Goal: Task Accomplishment & Management: Manage account settings

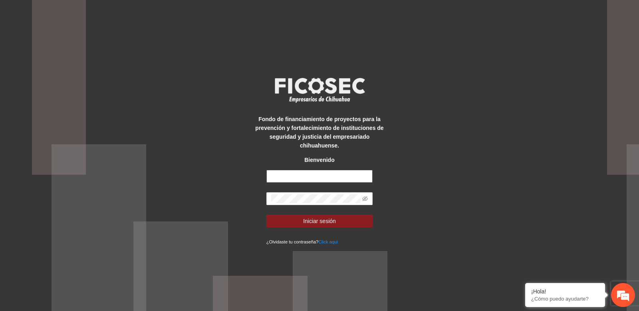
click at [314, 172] on input "text" at bounding box center [319, 176] width 107 height 13
type input "**********"
click at [290, 204] on span at bounding box center [319, 198] width 107 height 13
click at [297, 218] on button "Iniciar sesión" at bounding box center [319, 221] width 107 height 13
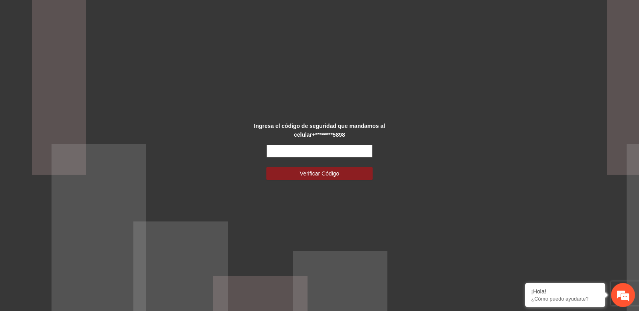
click at [283, 156] on input "text" at bounding box center [319, 151] width 107 height 13
paste input "******"
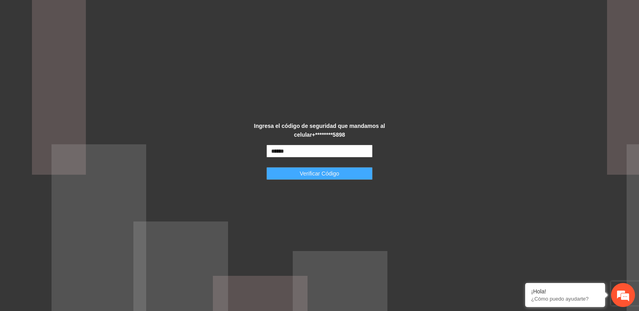
type input "******"
click at [287, 173] on button "Verificar Código" at bounding box center [319, 173] width 107 height 13
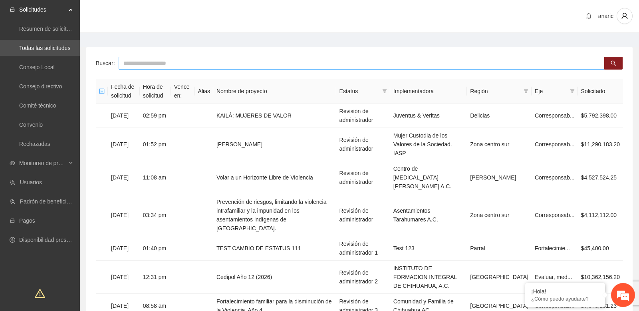
click at [153, 62] on input "text" at bounding box center [362, 63] width 486 height 13
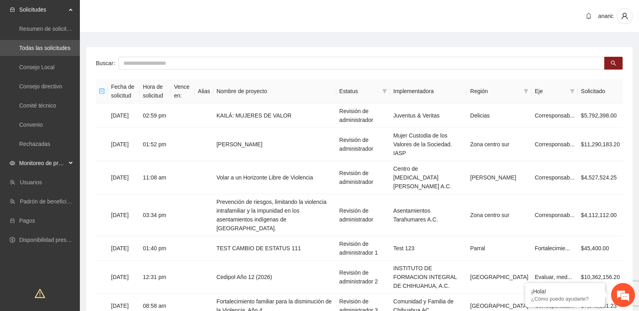
click at [52, 159] on span "Monitoreo de proyectos" at bounding box center [42, 163] width 47 height 16
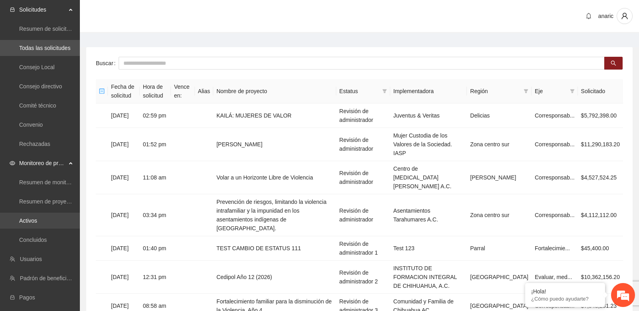
click at [37, 218] on link "Activos" at bounding box center [28, 220] width 18 height 6
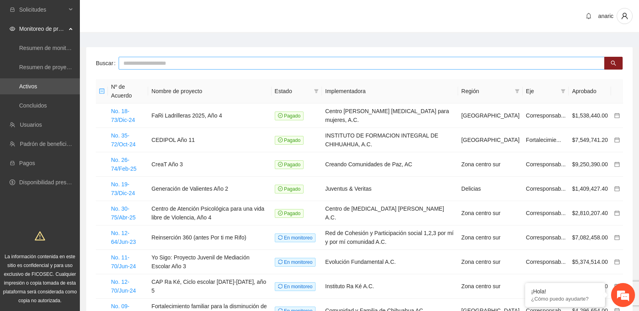
click at [197, 67] on input "text" at bounding box center [362, 63] width 486 height 13
type input "****"
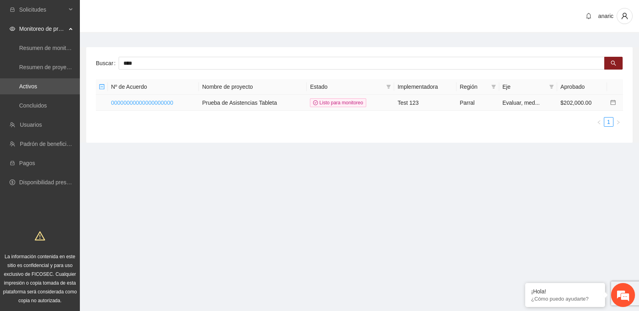
click at [164, 102] on link "00000000000000000000" at bounding box center [142, 102] width 62 height 6
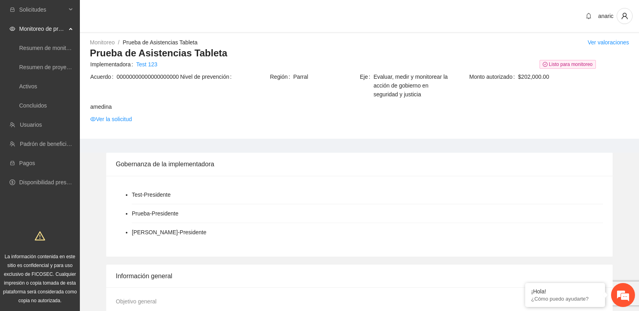
scroll to position [439, 0]
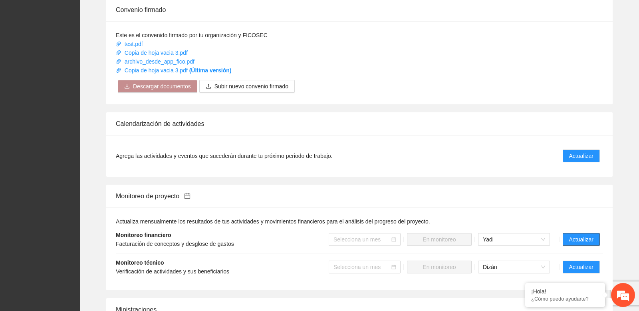
click at [578, 240] on span "Actualizar" at bounding box center [581, 239] width 24 height 9
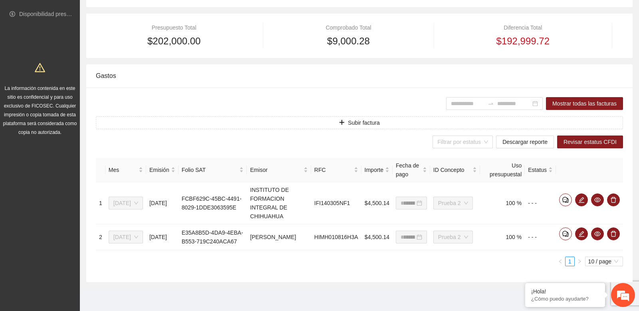
scroll to position [162, 0]
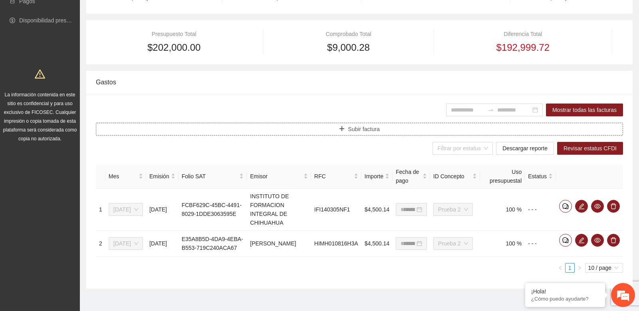
click at [348, 129] on span "Subir factura" at bounding box center [364, 129] width 32 height 9
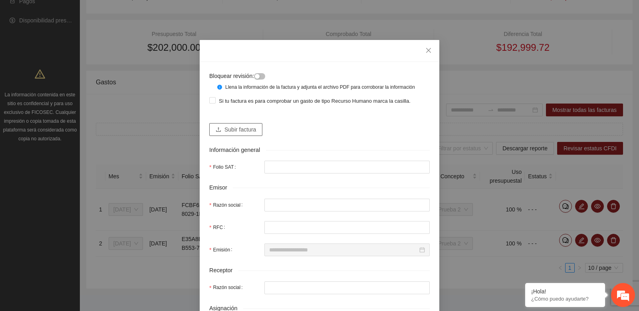
click at [237, 134] on span "Subir factura" at bounding box center [241, 129] width 32 height 9
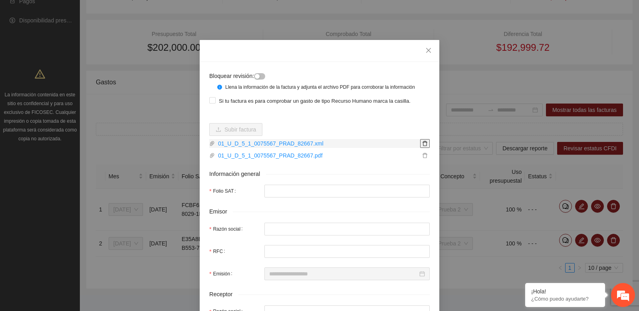
click at [425, 146] on icon "delete" at bounding box center [425, 144] width 6 height 6
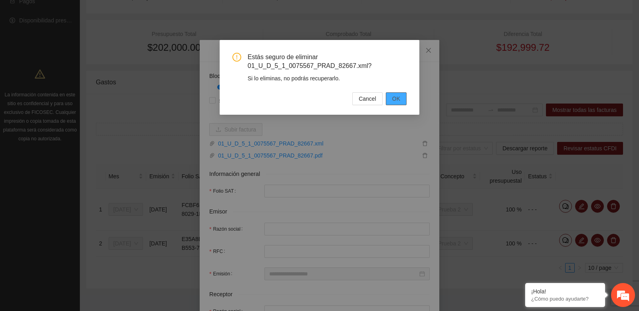
click at [395, 100] on span "OK" at bounding box center [396, 98] width 8 height 9
type input "*"
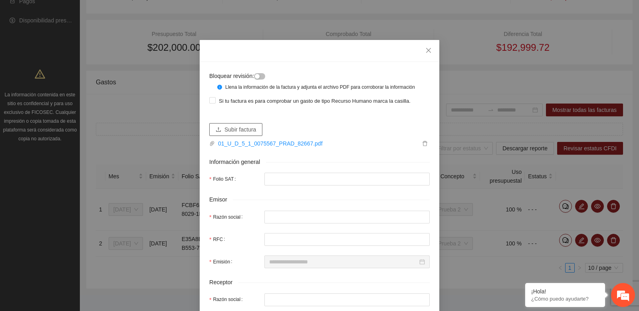
click at [254, 134] on span "Subir factura" at bounding box center [241, 129] width 32 height 9
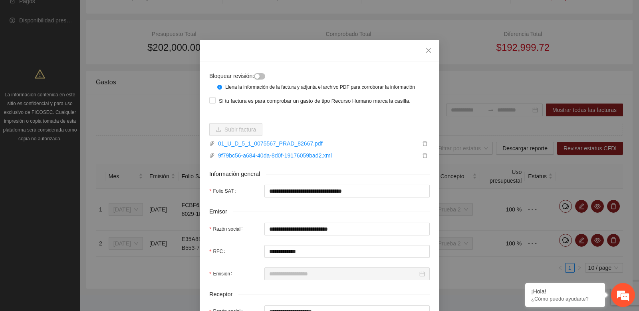
type input "**********"
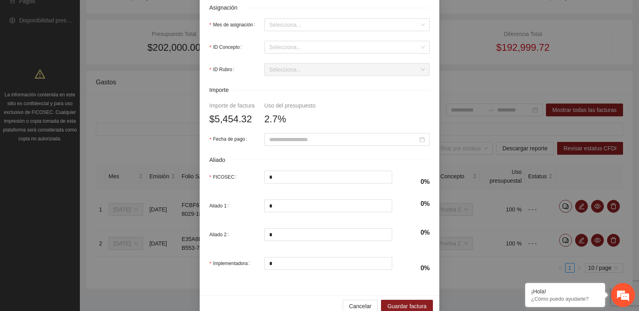
scroll to position [325, 0]
click at [324, 143] on input "Fecha de pago" at bounding box center [343, 138] width 149 height 9
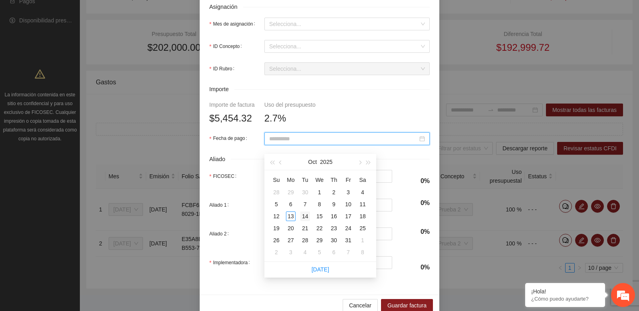
type input "**********"
click at [304, 215] on div "14" at bounding box center [305, 216] width 10 height 10
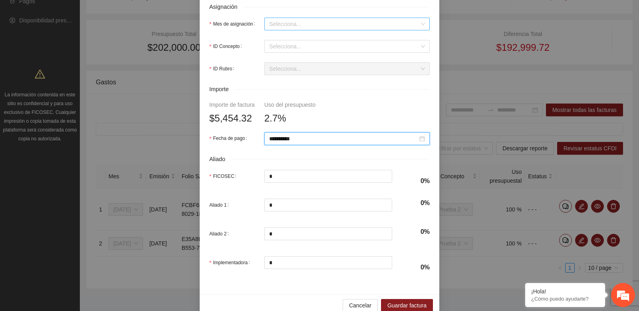
click at [312, 30] on input "Mes de asignación" at bounding box center [344, 24] width 150 height 12
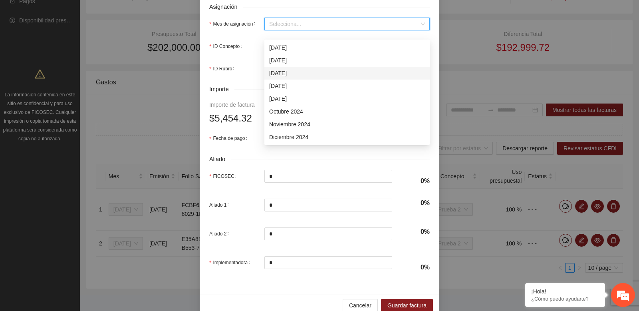
click at [302, 67] on div "[DATE]" at bounding box center [346, 73] width 165 height 13
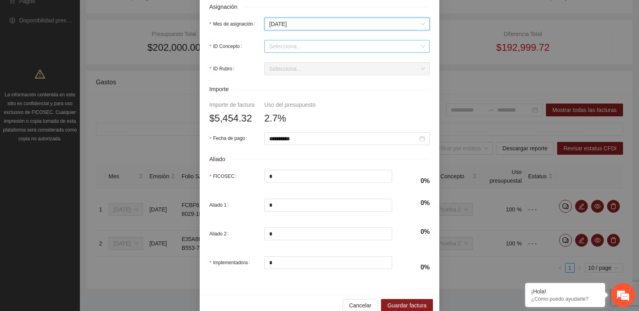
click at [293, 52] on input "ID Concepto" at bounding box center [344, 46] width 150 height 12
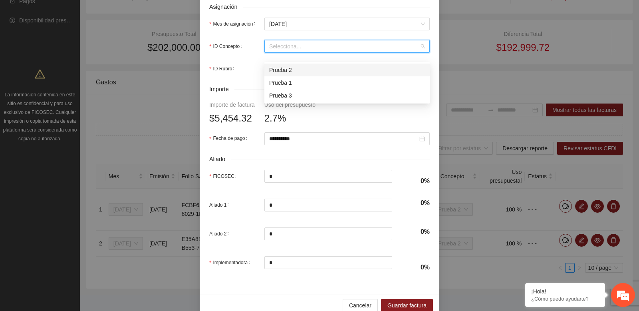
click at [290, 72] on div "Prueba 2" at bounding box center [347, 70] width 156 height 9
type input "******"
type input "********"
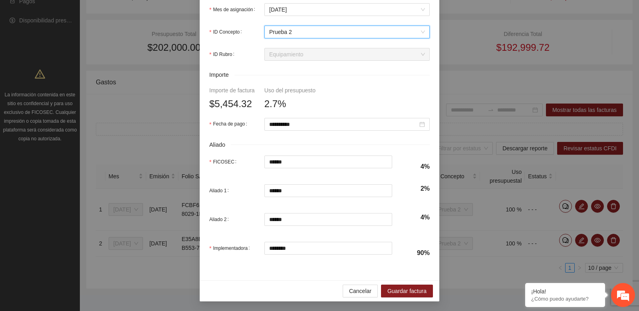
scroll to position [346, 0]
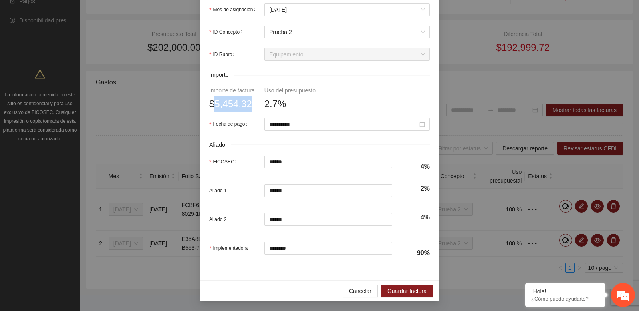
drag, startPoint x: 216, startPoint y: 106, endPoint x: 256, endPoint y: 105, distance: 39.6
click at [255, 105] on div "$5,454.32" at bounding box center [232, 103] width 46 height 15
copy span "5,454.32"
click at [269, 106] on span "2.7%" at bounding box center [275, 103] width 22 height 15
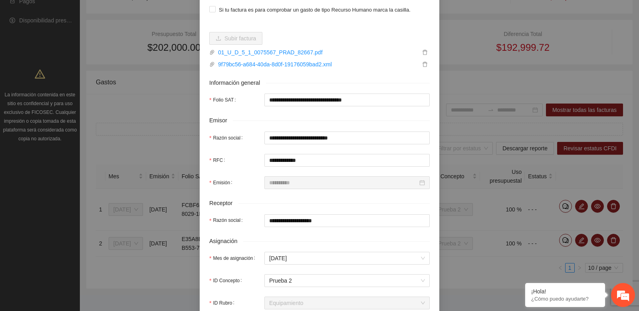
scroll to position [0, 0]
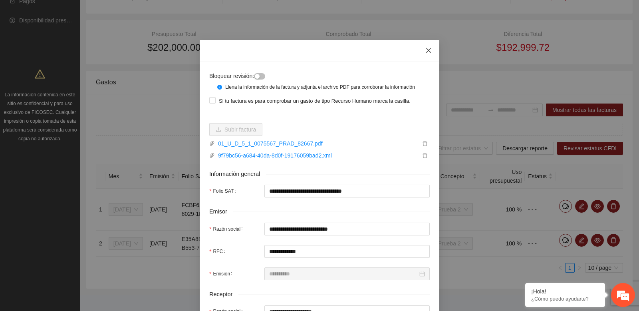
click at [426, 50] on icon "close" at bounding box center [428, 50] width 6 height 6
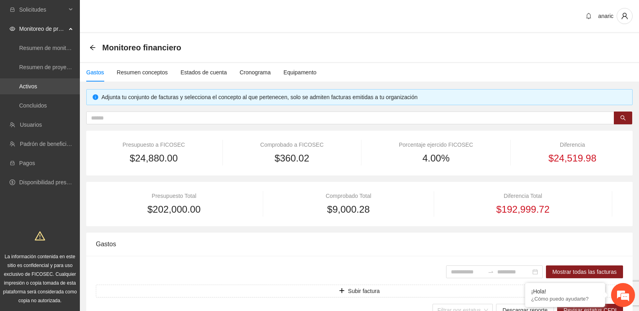
click at [35, 89] on link "Activos" at bounding box center [28, 86] width 18 height 6
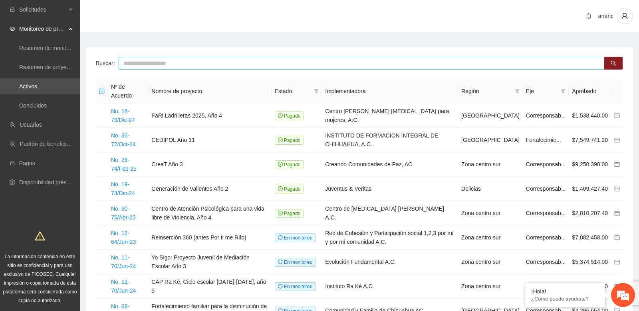
click at [179, 64] on input "text" at bounding box center [362, 63] width 486 height 13
paste input "**********"
type input "**********"
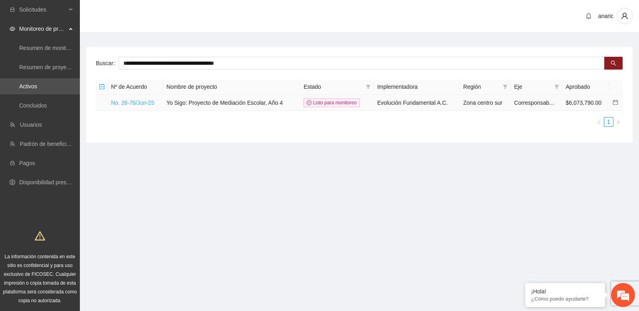
click at [148, 103] on link "No. 26-76/Jun-25" at bounding box center [132, 102] width 43 height 6
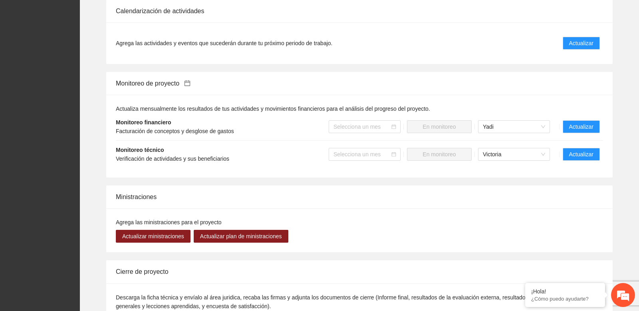
scroll to position [738, 0]
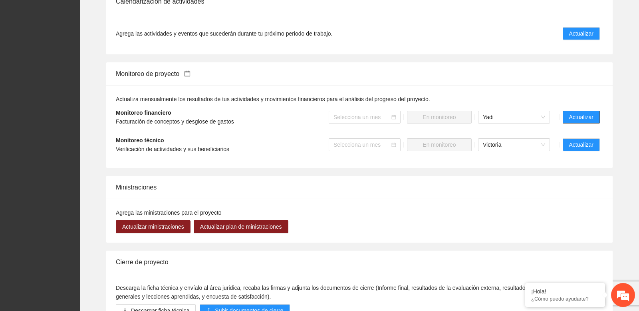
click at [578, 121] on span "Actualizar" at bounding box center [581, 117] width 24 height 9
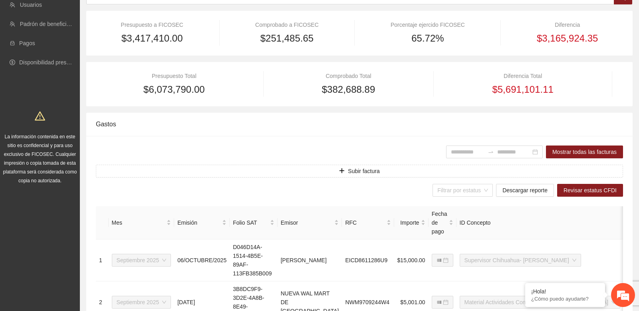
scroll to position [120, 0]
click at [351, 166] on span "Subir factura" at bounding box center [364, 170] width 32 height 9
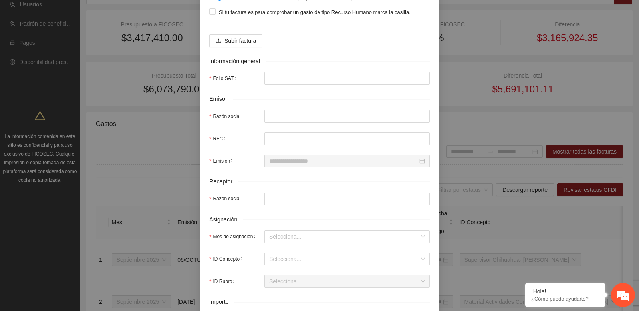
scroll to position [89, 0]
click at [248, 45] on span "Subir factura" at bounding box center [241, 40] width 32 height 9
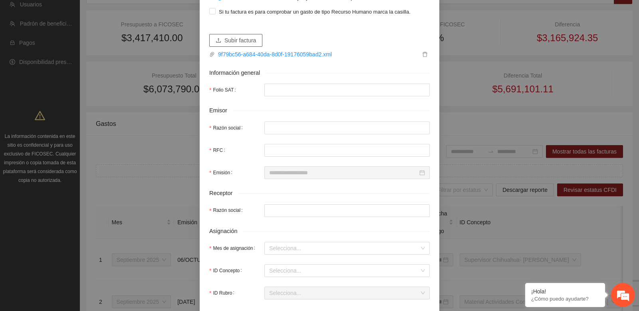
type input "**********"
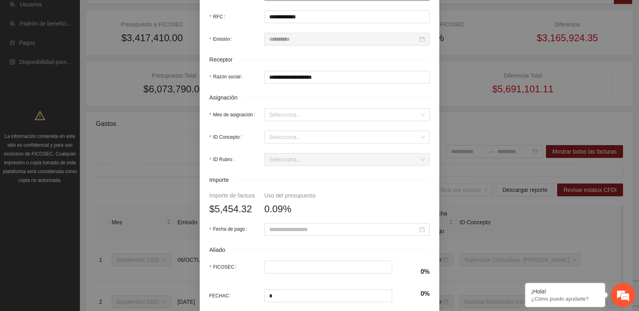
scroll to position [242, 0]
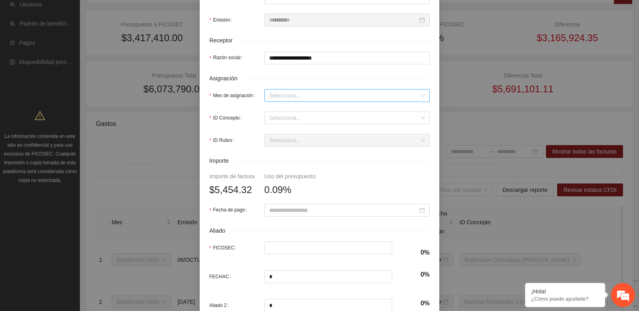
click at [302, 101] on input "Mes de asignación" at bounding box center [344, 95] width 150 height 12
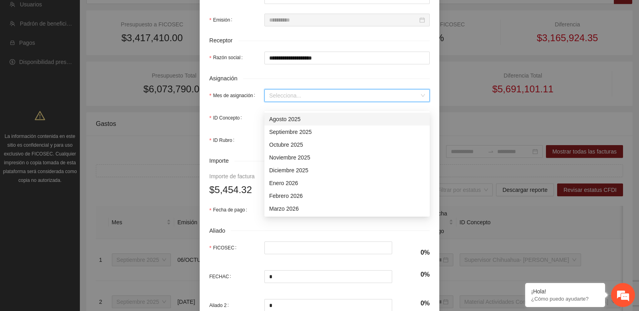
click at [296, 120] on div "Agosto 2025" at bounding box center [347, 119] width 156 height 9
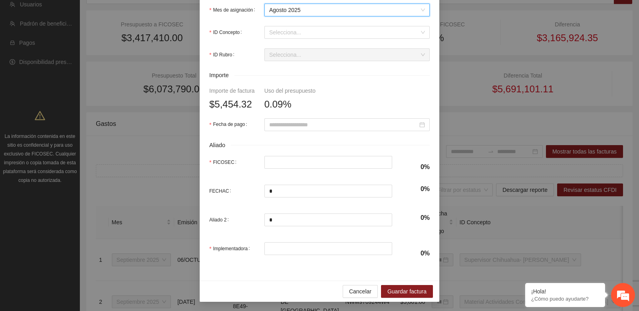
scroll to position [328, 0]
click at [304, 38] on input "ID Concepto" at bounding box center [344, 32] width 150 height 12
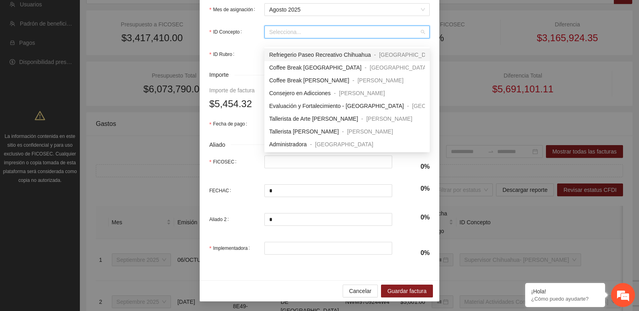
click at [300, 52] on span "Refriegerio Paseo Recreativo Chihuahua" at bounding box center [319, 55] width 101 height 6
type input "*"
type input "********"
type input "*"
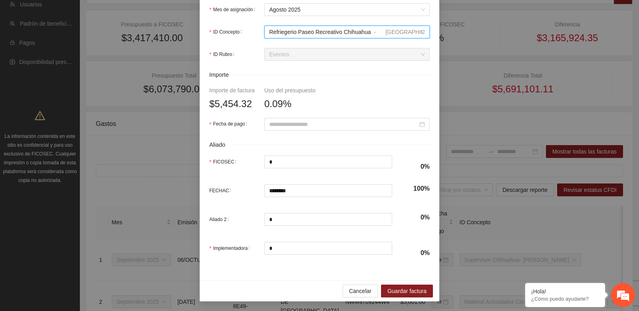
click at [316, 35] on span "Refriegerio Paseo Recreativo Chihuahua" at bounding box center [319, 32] width 101 height 6
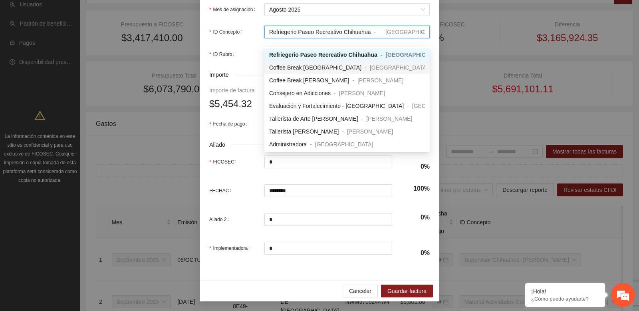
click at [312, 68] on span "Coffee Break [GEOGRAPHIC_DATA]" at bounding box center [315, 67] width 92 height 6
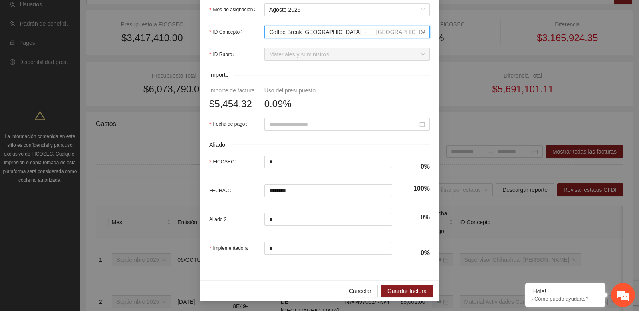
click at [308, 35] on span "Coffee Break [GEOGRAPHIC_DATA]" at bounding box center [315, 32] width 92 height 6
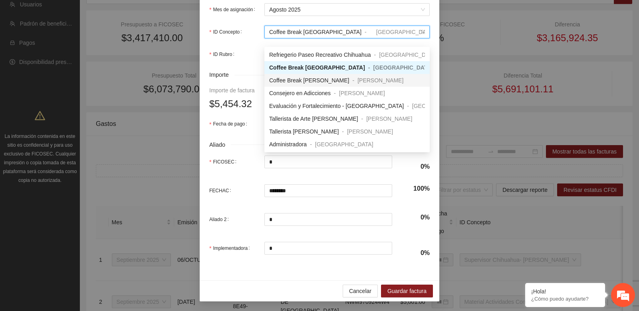
click at [309, 79] on span "Coffee Break [PERSON_NAME]" at bounding box center [309, 80] width 80 height 6
type input "********"
type input "*"
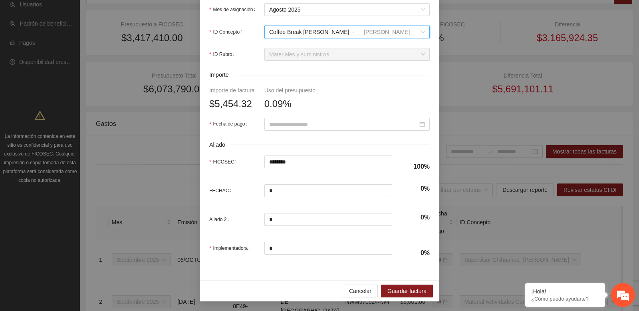
click at [308, 35] on span "Coffee Break [PERSON_NAME]" at bounding box center [309, 32] width 80 height 6
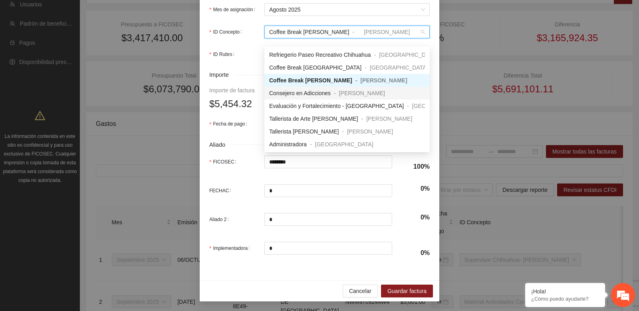
click at [310, 93] on span "Consejero en Adicciones" at bounding box center [300, 93] width 62 height 6
type input "********"
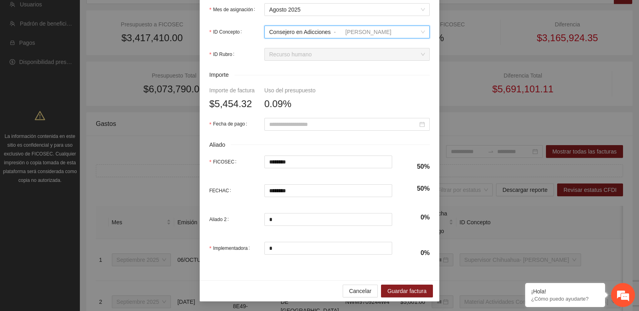
click at [306, 35] on span "Consejero en Adicciones" at bounding box center [300, 32] width 62 height 6
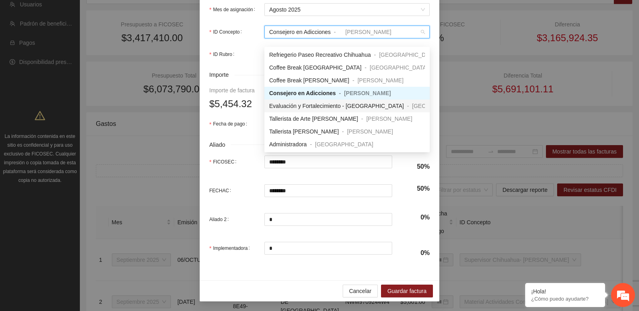
click at [301, 107] on span "Evaluación y Fortalecimiento - [GEOGRAPHIC_DATA]" at bounding box center [336, 106] width 135 height 6
type input "********"
type input "*"
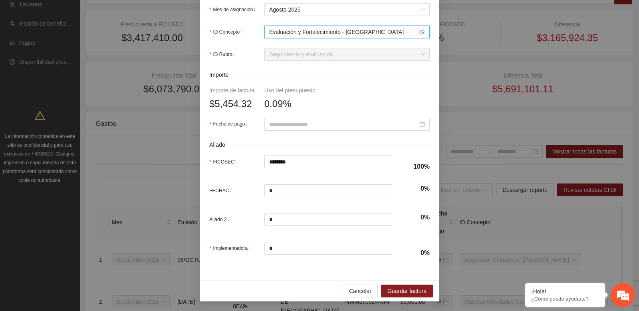
click at [301, 35] on span "Evaluación y Fortalecimiento - [GEOGRAPHIC_DATA]" at bounding box center [336, 32] width 135 height 6
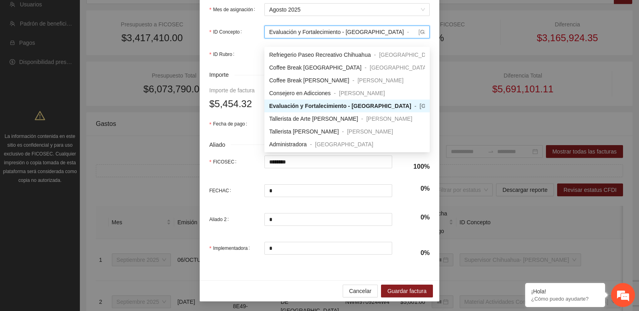
click at [221, 48] on form "**********" at bounding box center [319, 4] width 221 height 520
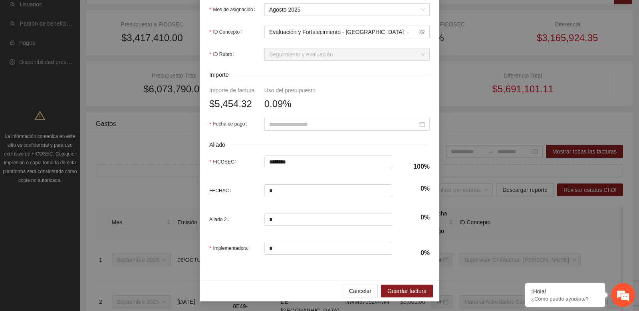
click at [223, 38] on label "ID Concepto" at bounding box center [227, 32] width 36 height 13
click at [269, 38] on input "ID Concepto" at bounding box center [344, 32] width 150 height 12
click at [223, 38] on label "ID Concepto" at bounding box center [227, 32] width 36 height 13
click at [269, 38] on input "ID Concepto" at bounding box center [344, 32] width 150 height 12
copy label "Concepto"
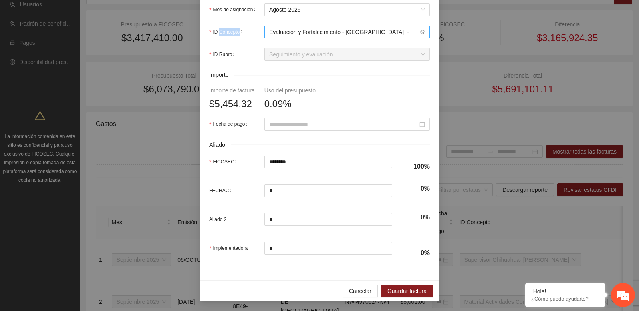
click at [308, 35] on span "Evaluación y Fortalecimiento - [GEOGRAPHIC_DATA]" at bounding box center [336, 32] width 135 height 6
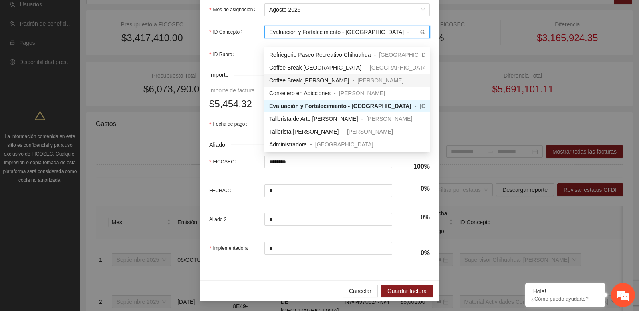
click at [302, 82] on span "Coffee Break [PERSON_NAME]" at bounding box center [309, 80] width 80 height 6
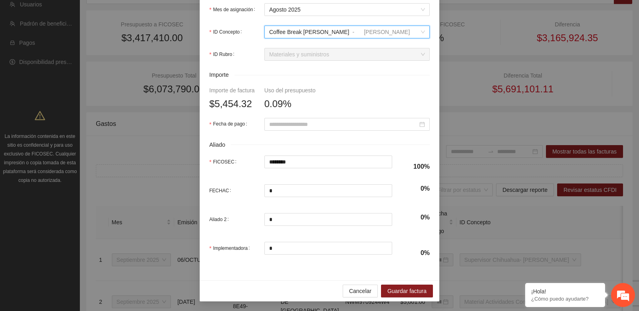
click at [306, 35] on span "Coffee Break [PERSON_NAME]" at bounding box center [309, 32] width 80 height 6
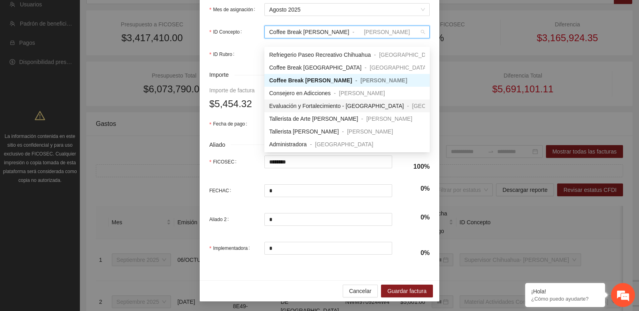
click at [308, 107] on span "Evaluación y Fortalecimiento - [GEOGRAPHIC_DATA]" at bounding box center [336, 106] width 135 height 6
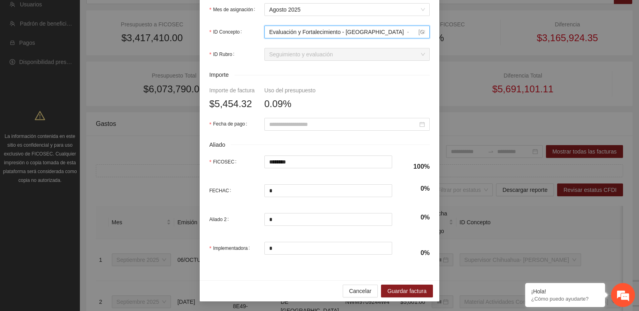
click at [309, 38] on div "Evaluación y Fortalecimiento - [GEOGRAPHIC_DATA]" at bounding box center [336, 32] width 135 height 12
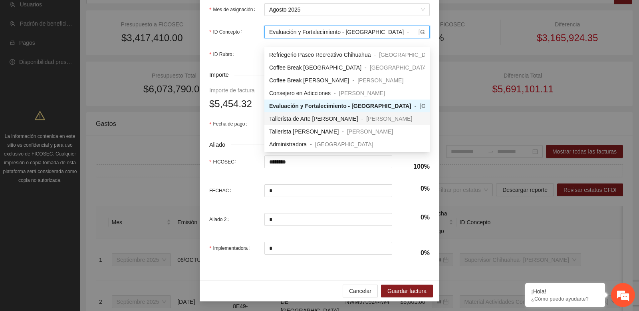
click at [310, 117] on span "Tallerista de Arte [PERSON_NAME]" at bounding box center [313, 118] width 89 height 6
type input "********"
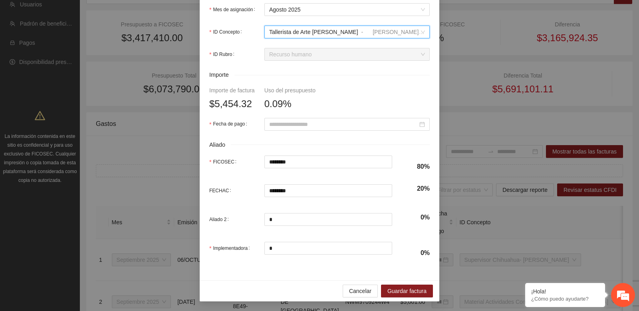
click at [324, 38] on div "Tallerista de Arte [PERSON_NAME]" at bounding box center [313, 32] width 89 height 12
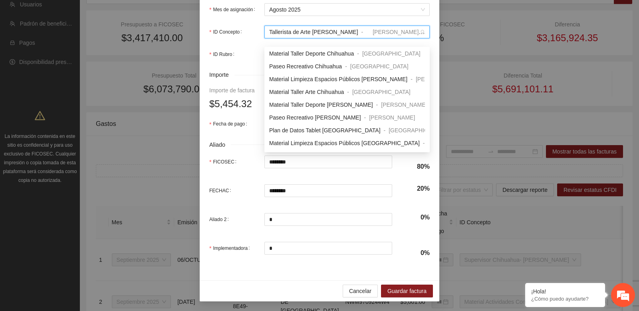
scroll to position [665, 0]
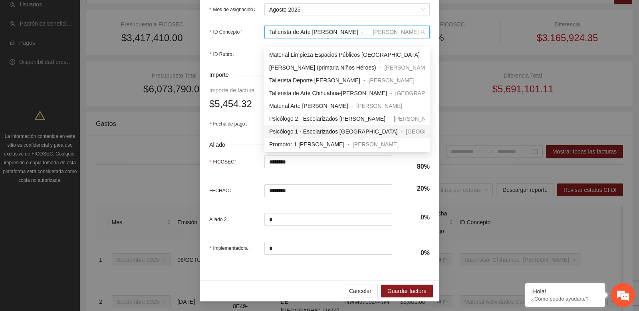
click at [253, 159] on form "**********" at bounding box center [319, 4] width 221 height 520
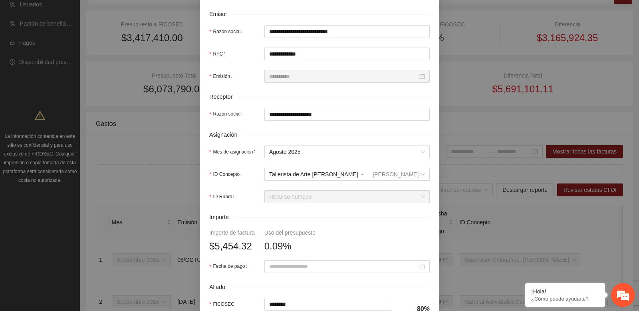
scroll to position [0, 0]
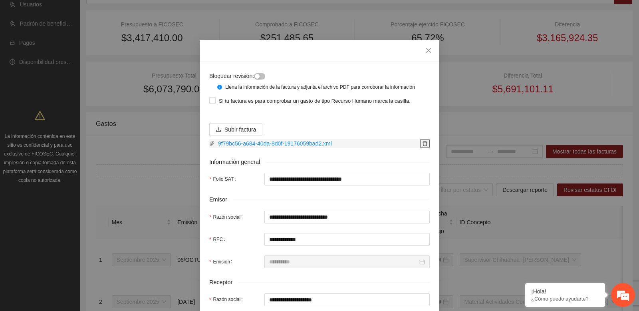
click at [425, 146] on icon "delete" at bounding box center [425, 144] width 6 height 6
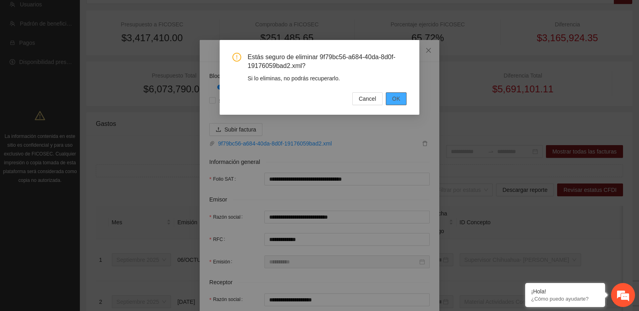
click at [392, 97] on button "OK" at bounding box center [396, 98] width 21 height 13
type input "*"
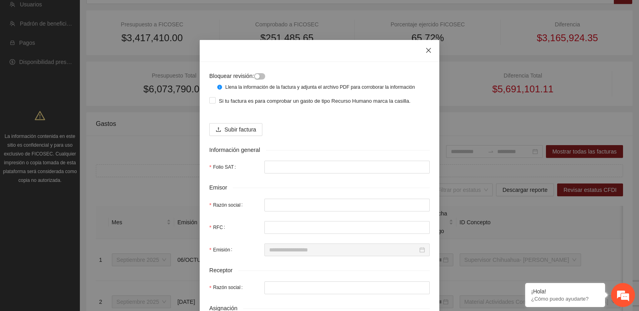
click at [430, 50] on icon "close" at bounding box center [428, 50] width 6 height 6
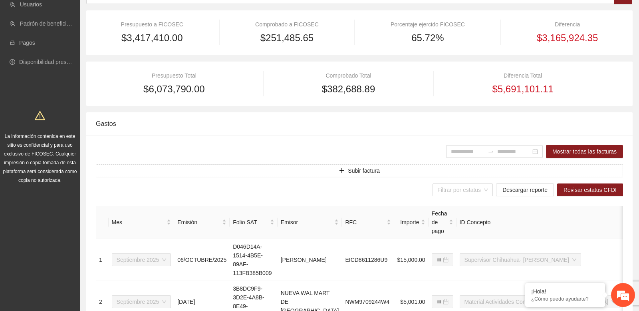
click at [222, 119] on div "Gastos" at bounding box center [359, 123] width 527 height 23
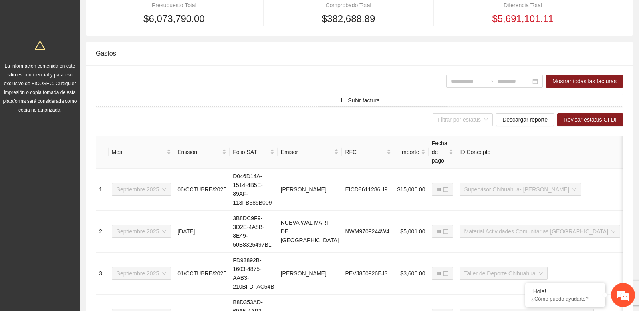
scroll to position [211, 0]
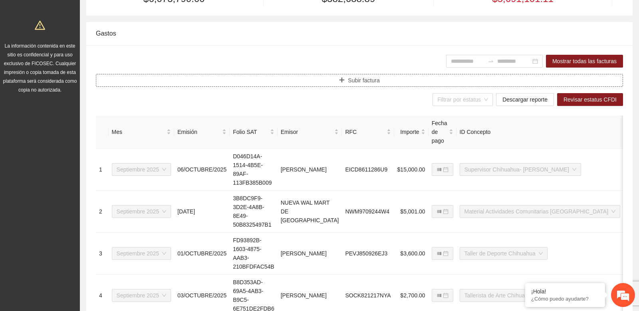
click at [342, 79] on icon "plus" at bounding box center [342, 80] width 6 height 6
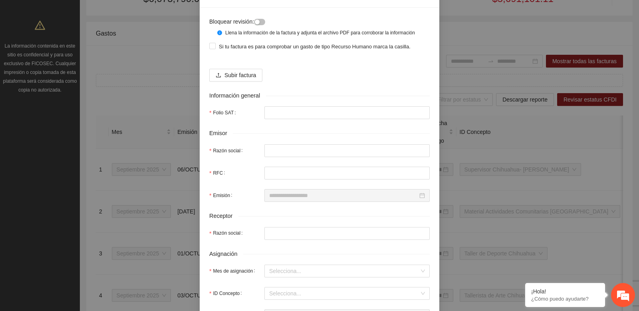
scroll to position [70, 0]
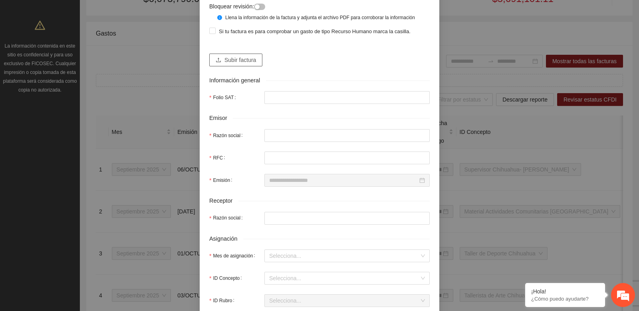
click at [245, 64] on span "Subir factura" at bounding box center [241, 60] width 32 height 9
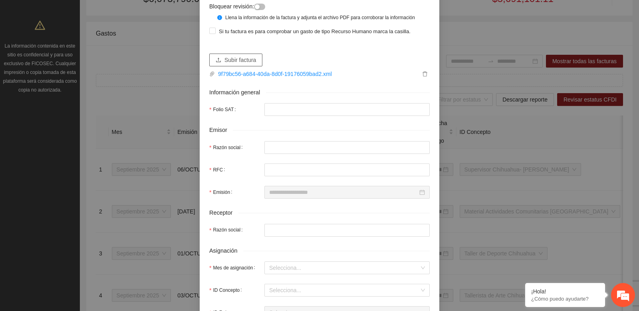
type input "**********"
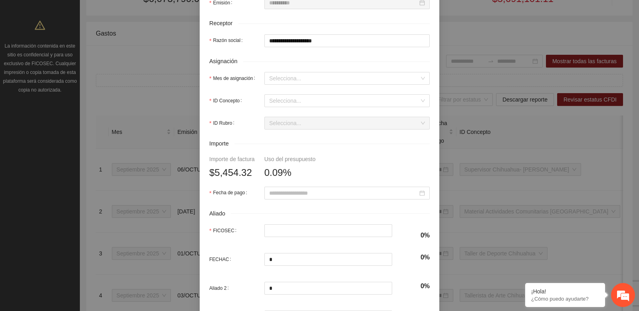
scroll to position [316, 0]
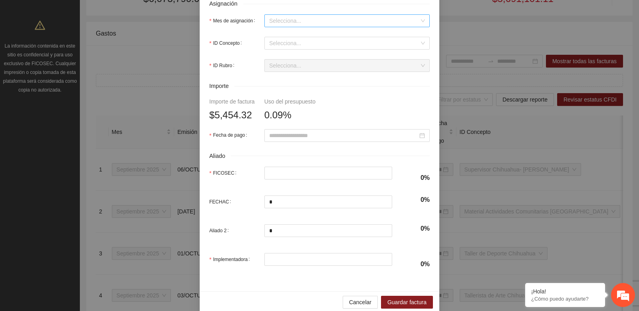
click at [310, 27] on input "Mes de asignación" at bounding box center [344, 21] width 150 height 12
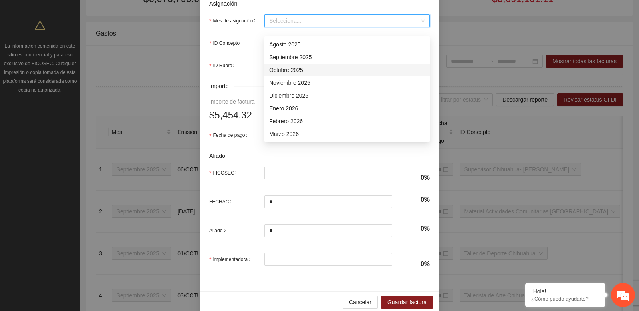
click at [292, 75] on div "Octubre 2025" at bounding box center [346, 70] width 165 height 13
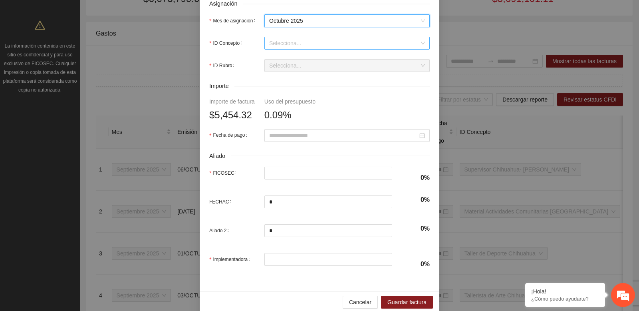
click at [300, 49] on input "ID Concepto" at bounding box center [344, 43] width 150 height 12
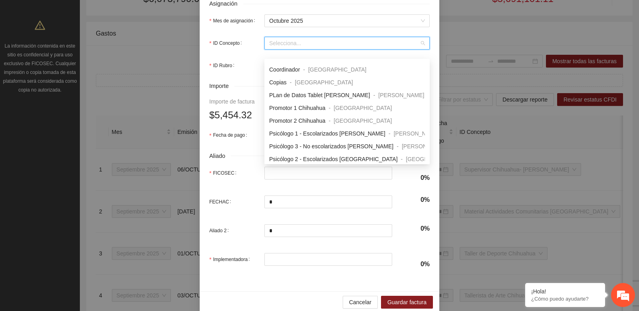
scroll to position [280, 0]
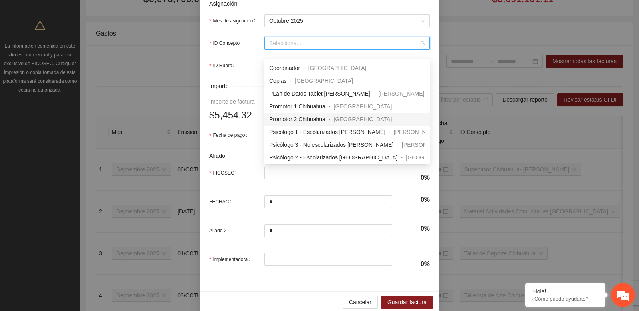
click at [305, 119] on span "Promotor 2 Chihuahua" at bounding box center [297, 119] width 56 height 6
type input "*******"
type input "********"
type input "*"
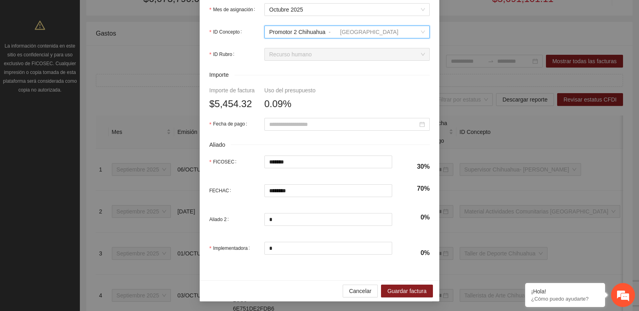
scroll to position [335, 0]
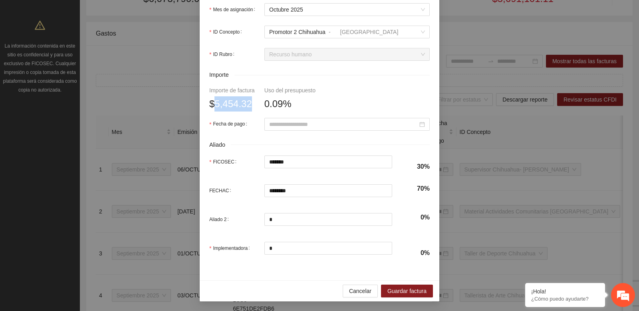
drag, startPoint x: 216, startPoint y: 103, endPoint x: 254, endPoint y: 104, distance: 38.0
click at [252, 104] on span "$5,454.32" at bounding box center [230, 103] width 43 height 15
copy span "5,454.32"
click at [310, 101] on div "0.09%" at bounding box center [289, 103] width 51 height 15
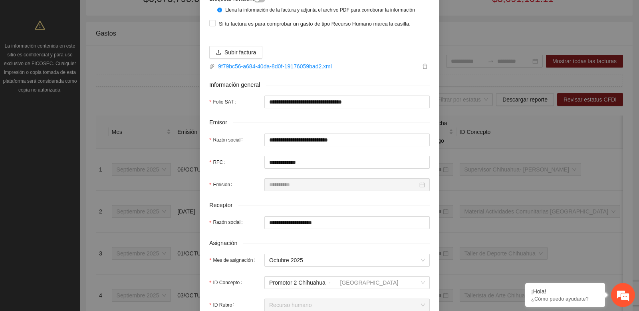
scroll to position [0, 0]
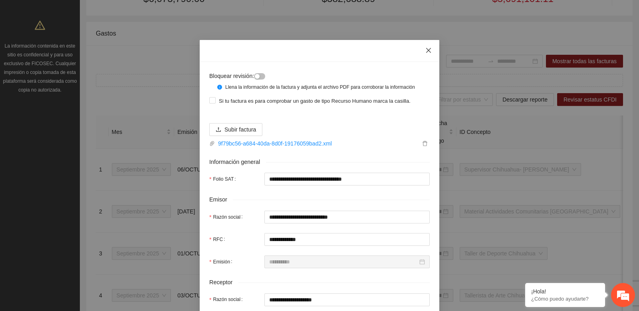
click at [428, 50] on icon "close" at bounding box center [428, 50] width 6 height 6
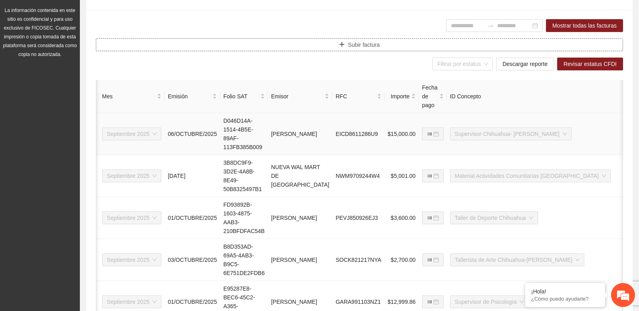
scroll to position [0, 184]
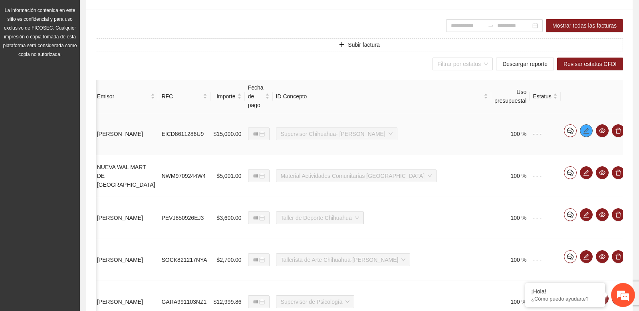
click at [584, 131] on icon "edit" at bounding box center [586, 130] width 6 height 6
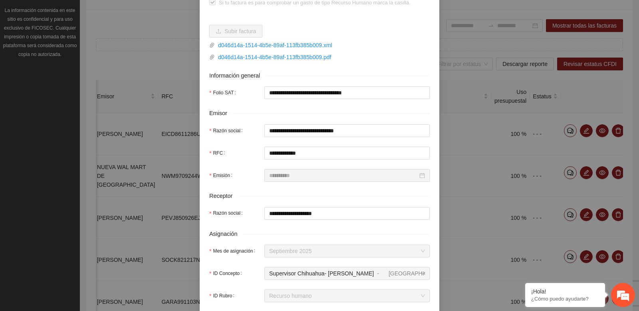
scroll to position [97, 0]
click at [312, 50] on link "d046d14a-1514-4b5e-89af-113fb385b009.xml" at bounding box center [322, 46] width 215 height 9
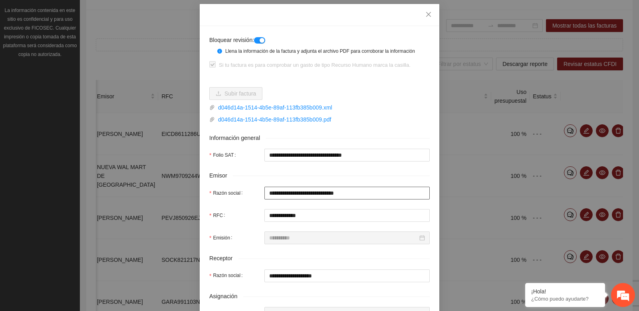
scroll to position [0, 0]
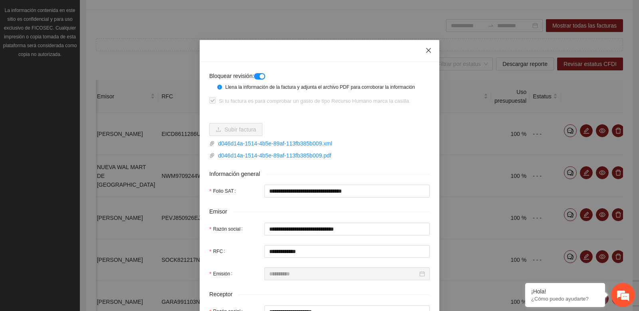
click at [429, 52] on icon "close" at bounding box center [428, 50] width 5 height 5
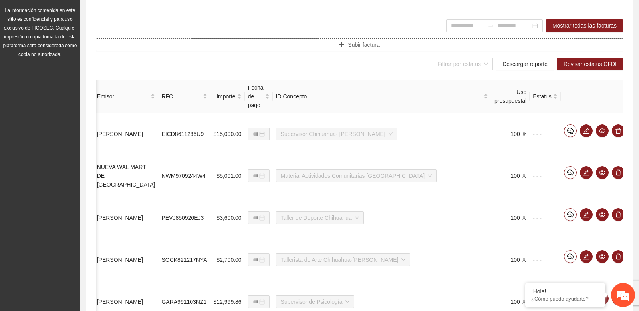
click at [350, 41] on span "Subir factura" at bounding box center [364, 44] width 32 height 9
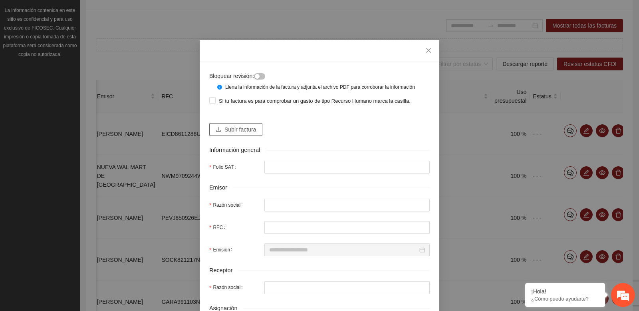
click at [239, 134] on span "Subir factura" at bounding box center [241, 129] width 32 height 9
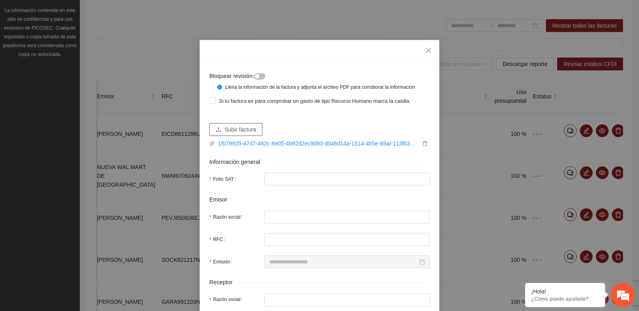
type input "**********"
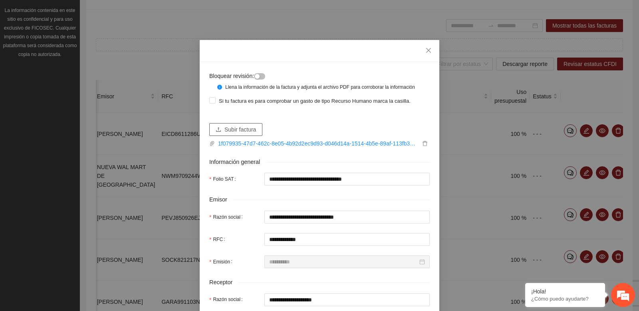
type input "**********"
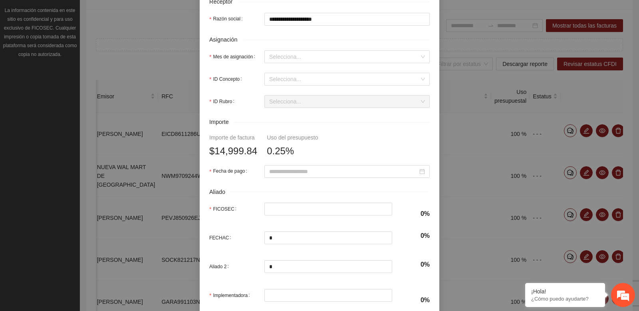
scroll to position [282, 0]
click at [331, 83] on input "ID Concepto" at bounding box center [344, 77] width 150 height 12
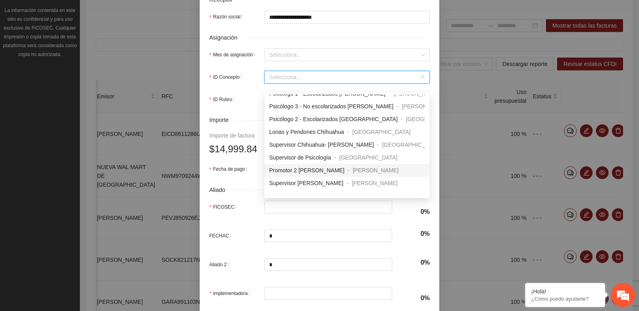
scroll to position [288, 0]
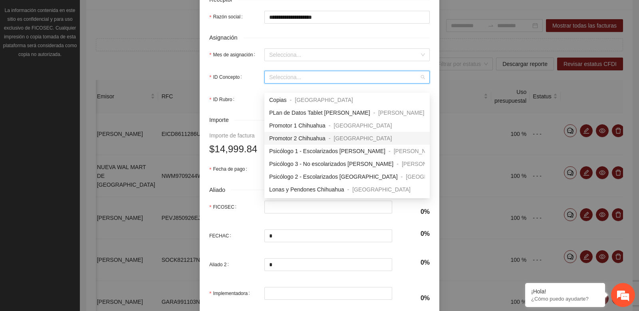
click at [302, 137] on span "Promotor 2 Chihuahua" at bounding box center [297, 138] width 56 height 6
type input "********"
type input "*********"
type input "*"
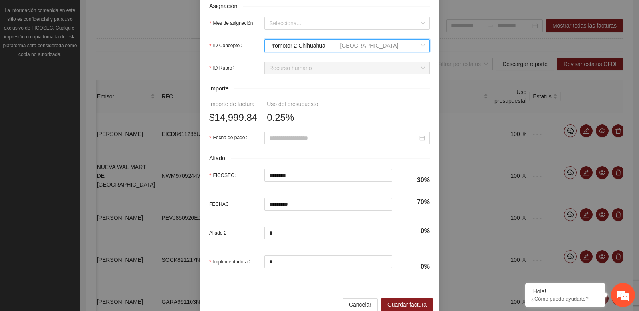
scroll to position [307, 0]
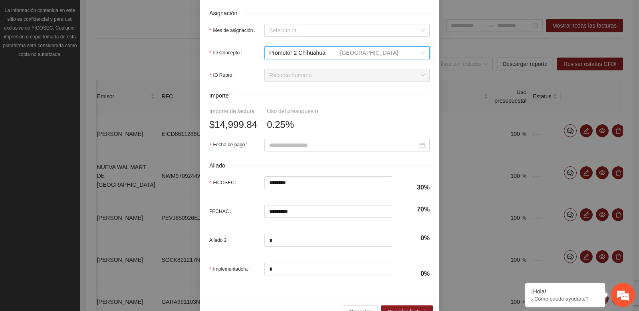
click at [289, 100] on div "Importe" at bounding box center [319, 95] width 221 height 9
drag, startPoint x: 217, startPoint y: 131, endPoint x: 260, endPoint y: 131, distance: 43.2
click at [257, 131] on span "$14,999.84" at bounding box center [233, 124] width 48 height 15
copy span "14,999.84"
click at [305, 115] on div "Uso del presupuesto" at bounding box center [292, 111] width 51 height 9
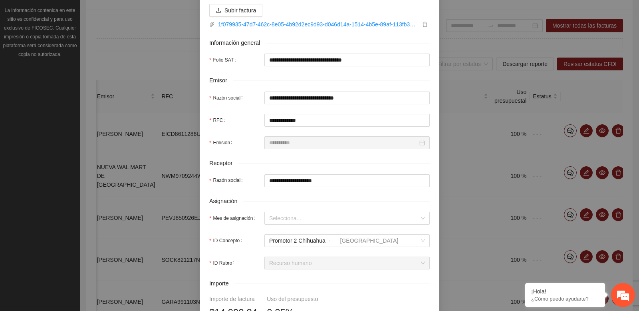
scroll to position [0, 0]
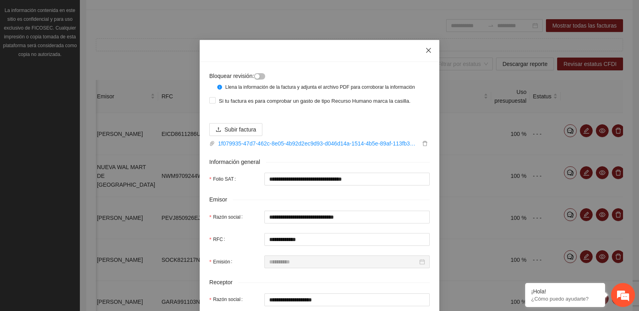
click at [428, 53] on icon "close" at bounding box center [428, 50] width 6 height 6
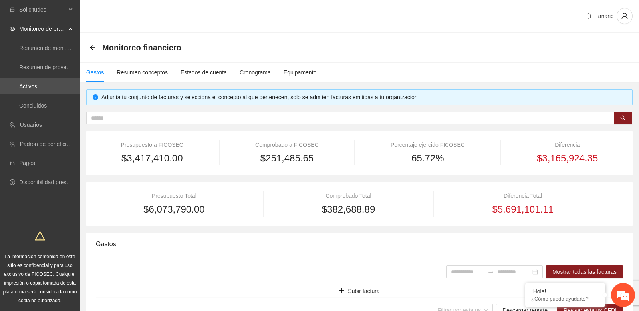
click at [89, 49] on div "Monitoreo financiero" at bounding box center [359, 47] width 559 height 29
click at [92, 48] on icon "arrow-left" at bounding box center [92, 47] width 6 height 6
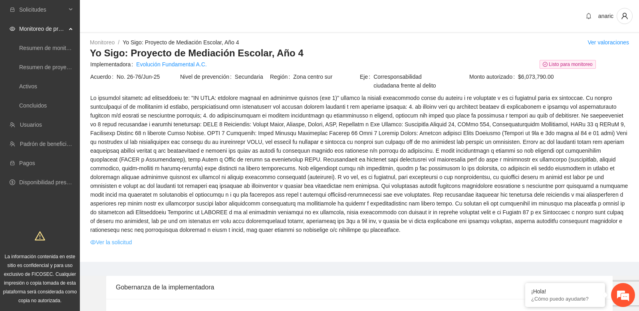
click at [127, 246] on link "Ver la solicitud" at bounding box center [111, 242] width 42 height 9
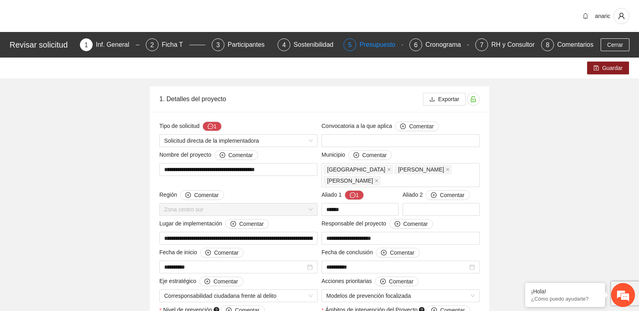
click at [362, 43] on div "Presupuesto" at bounding box center [381, 44] width 42 height 13
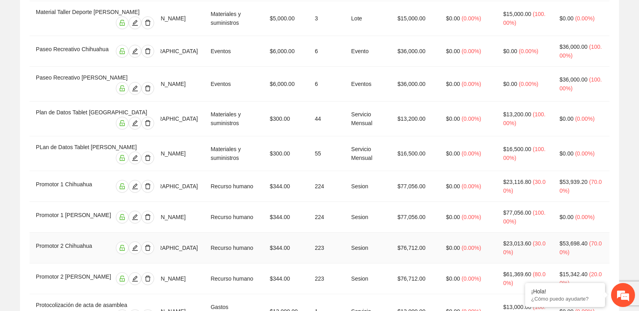
scroll to position [1057, 0]
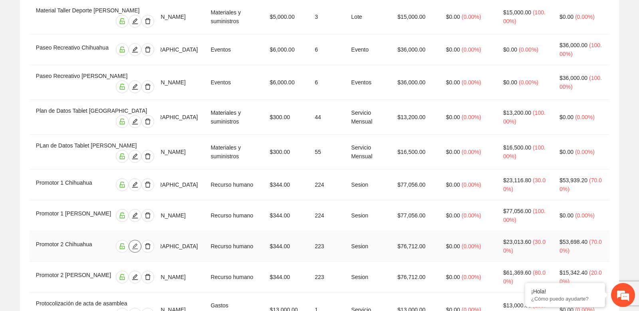
click at [132, 243] on icon "edit" at bounding box center [135, 246] width 6 height 6
type input "*"
type input "**"
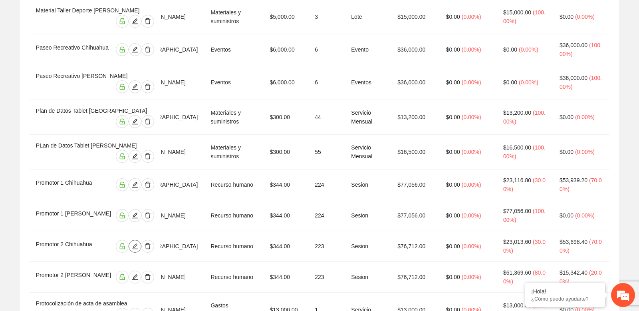
type input "**"
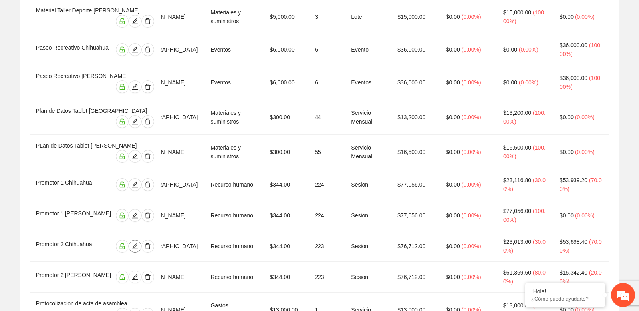
type input "**"
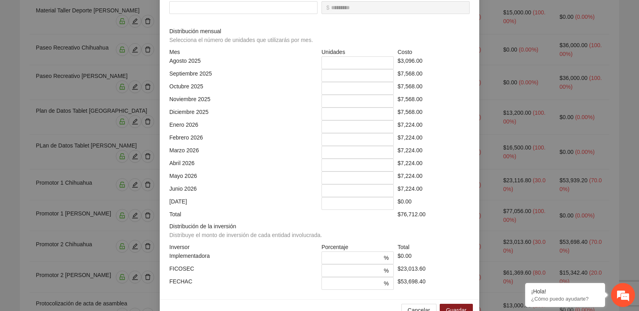
scroll to position [185, 0]
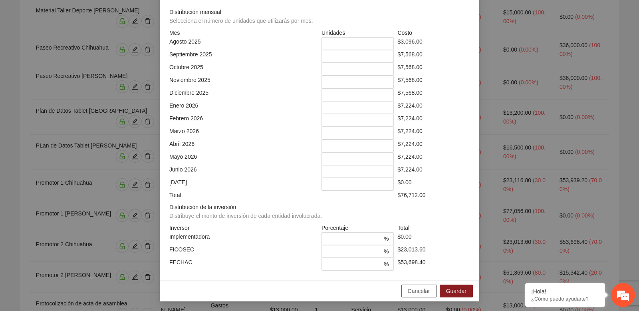
click at [416, 288] on span "Cancelar" at bounding box center [419, 290] width 22 height 9
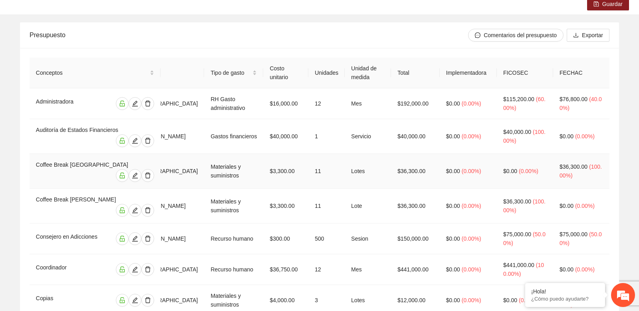
scroll to position [0, 0]
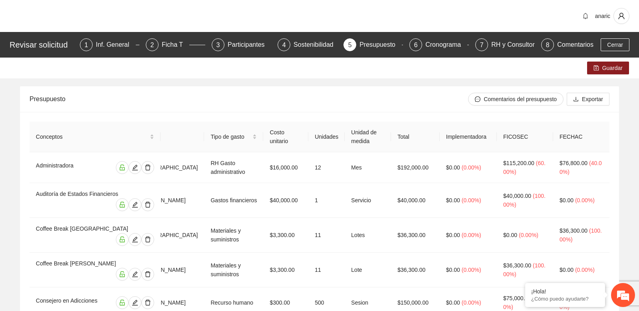
click at [616, 16] on span "user" at bounding box center [621, 15] width 15 height 7
click at [580, 48] on span "Cerrar sesión" at bounding box center [599, 46] width 50 height 9
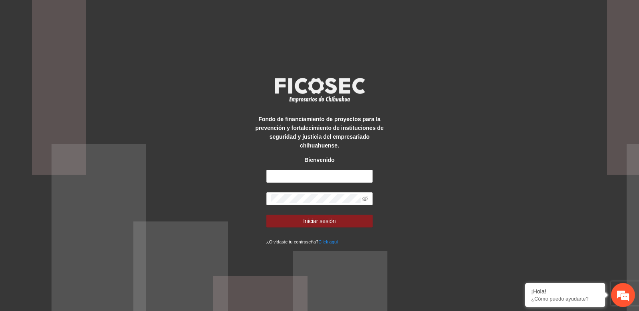
click at [281, 72] on div "Fondo de financiamiento de proyectos para la prevención y fortalecimiento de in…" at bounding box center [319, 155] width 133 height 181
click at [301, 170] on input "text" at bounding box center [319, 176] width 107 height 13
click at [236, 136] on div "Fondo de financiamiento de proyectos para la prevención y fortalecimiento de in…" at bounding box center [319, 155] width 639 height 311
